Goal: Task Accomplishment & Management: Manage account settings

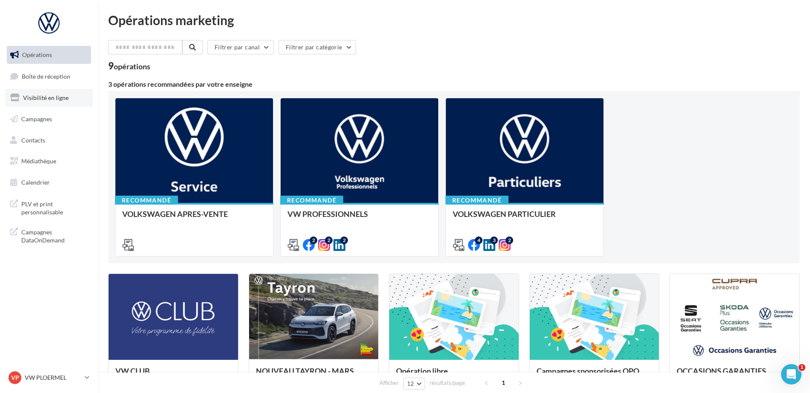
click at [46, 103] on link "Visibilité en ligne" at bounding box center [49, 98] width 88 height 18
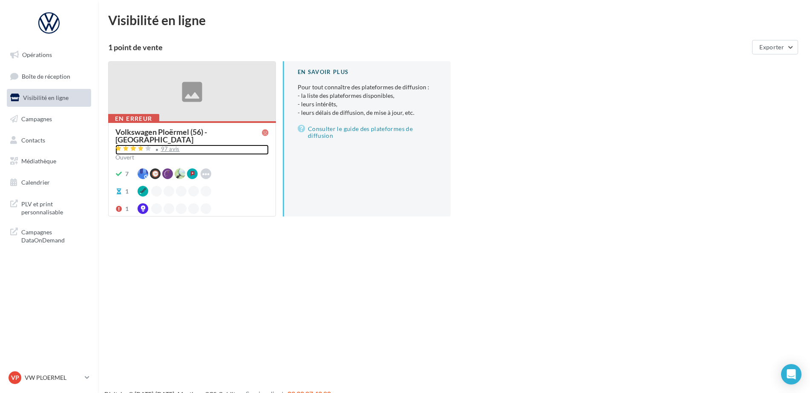
click at [175, 146] on div "97 avis" at bounding box center [170, 149] width 19 height 6
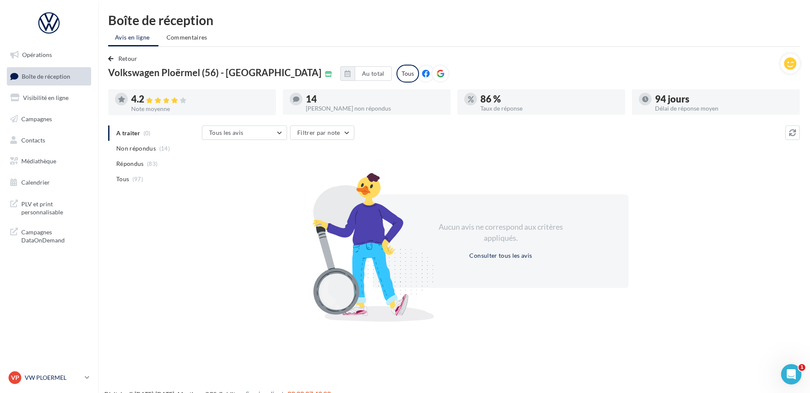
click at [59, 382] on p "VW PLOERMEL" at bounding box center [53, 378] width 57 height 9
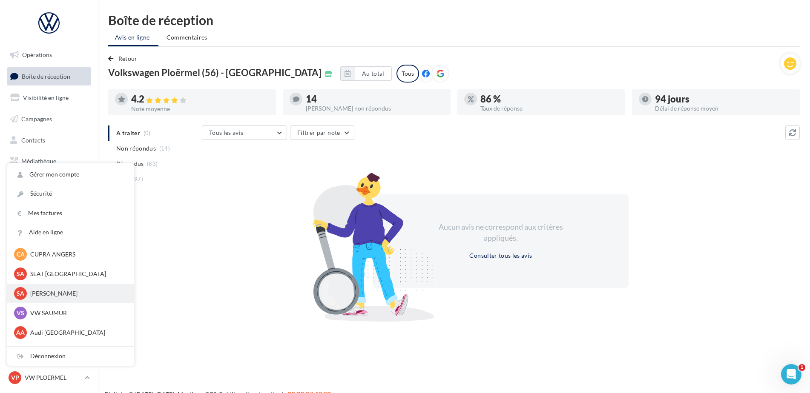
scroll to position [78, 0]
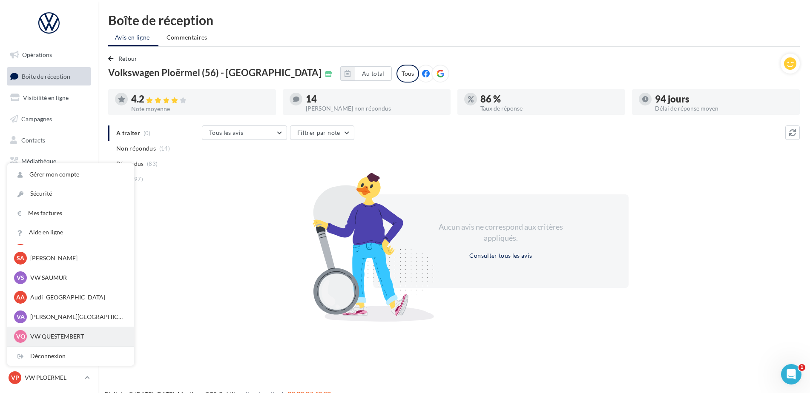
click at [70, 340] on p "VW QUESTEMBERT" at bounding box center [77, 336] width 94 height 9
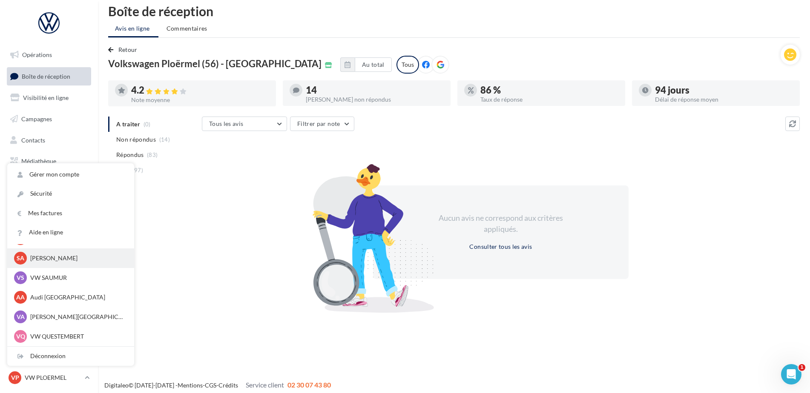
scroll to position [14, 0]
